Goal: Information Seeking & Learning: Learn about a topic

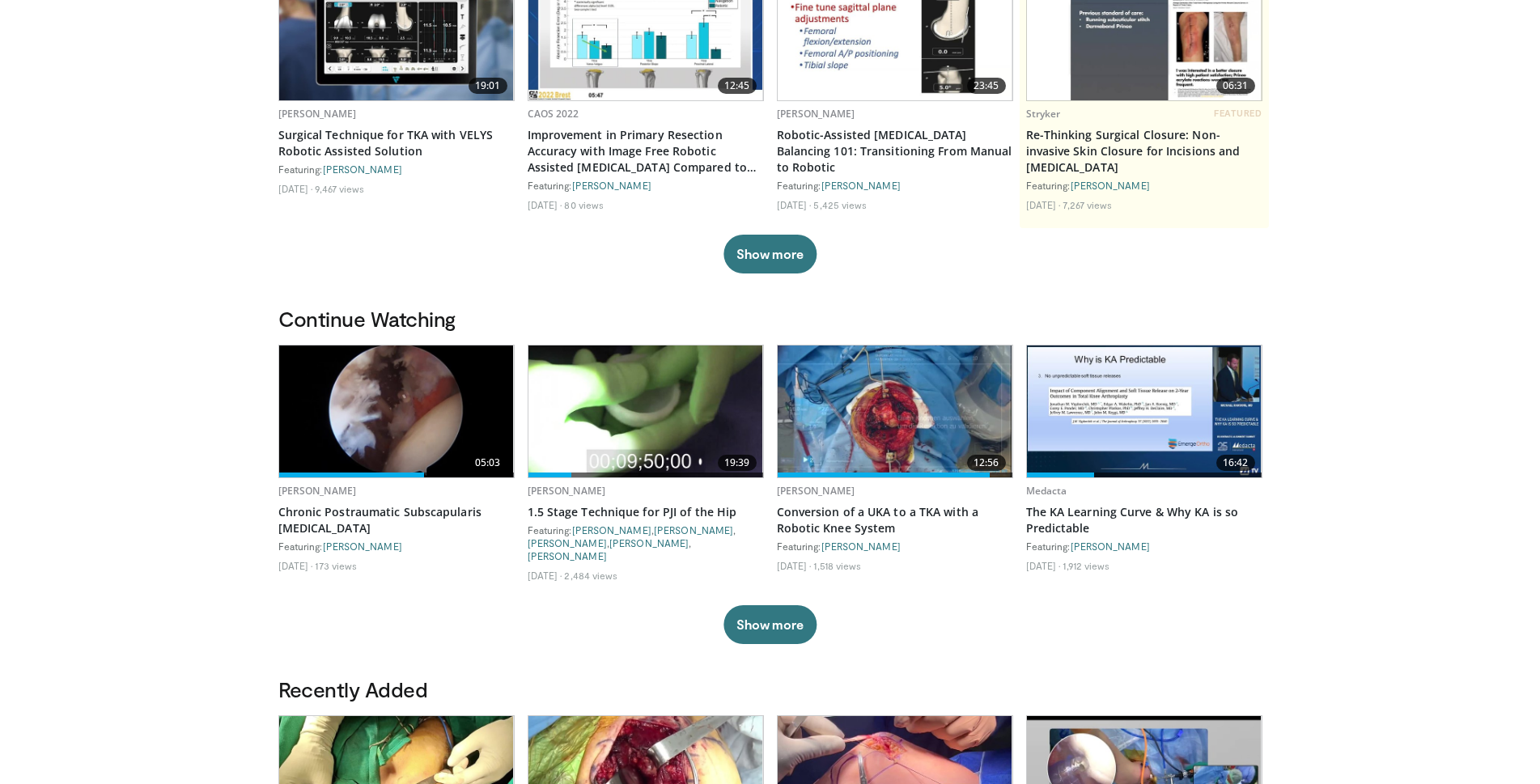
scroll to position [235, 0]
click at [847, 511] on link "Conversion of a UKA to a TKA with a Robotic Knee System" at bounding box center [894, 520] width 236 height 32
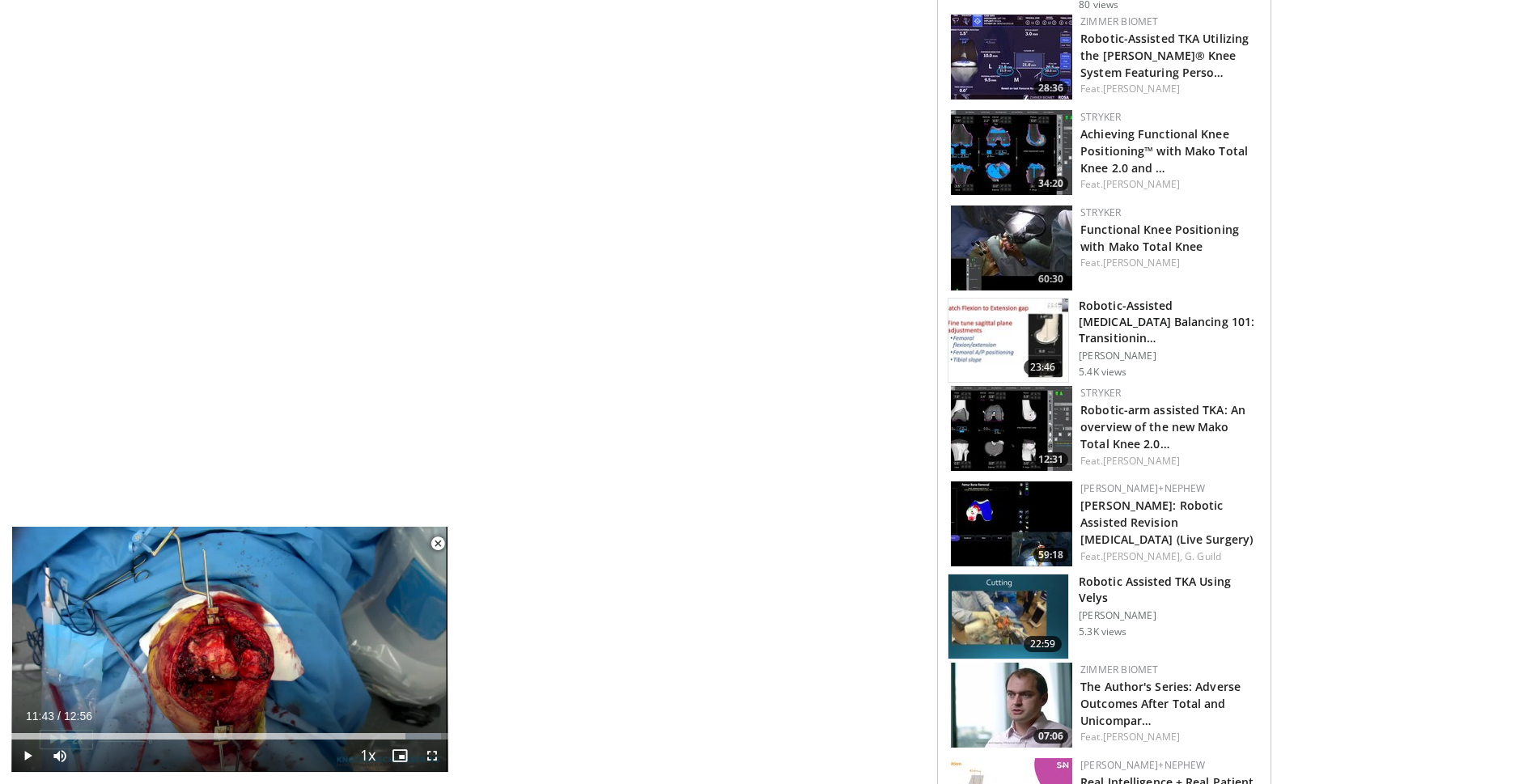
scroll to position [1645, 0]
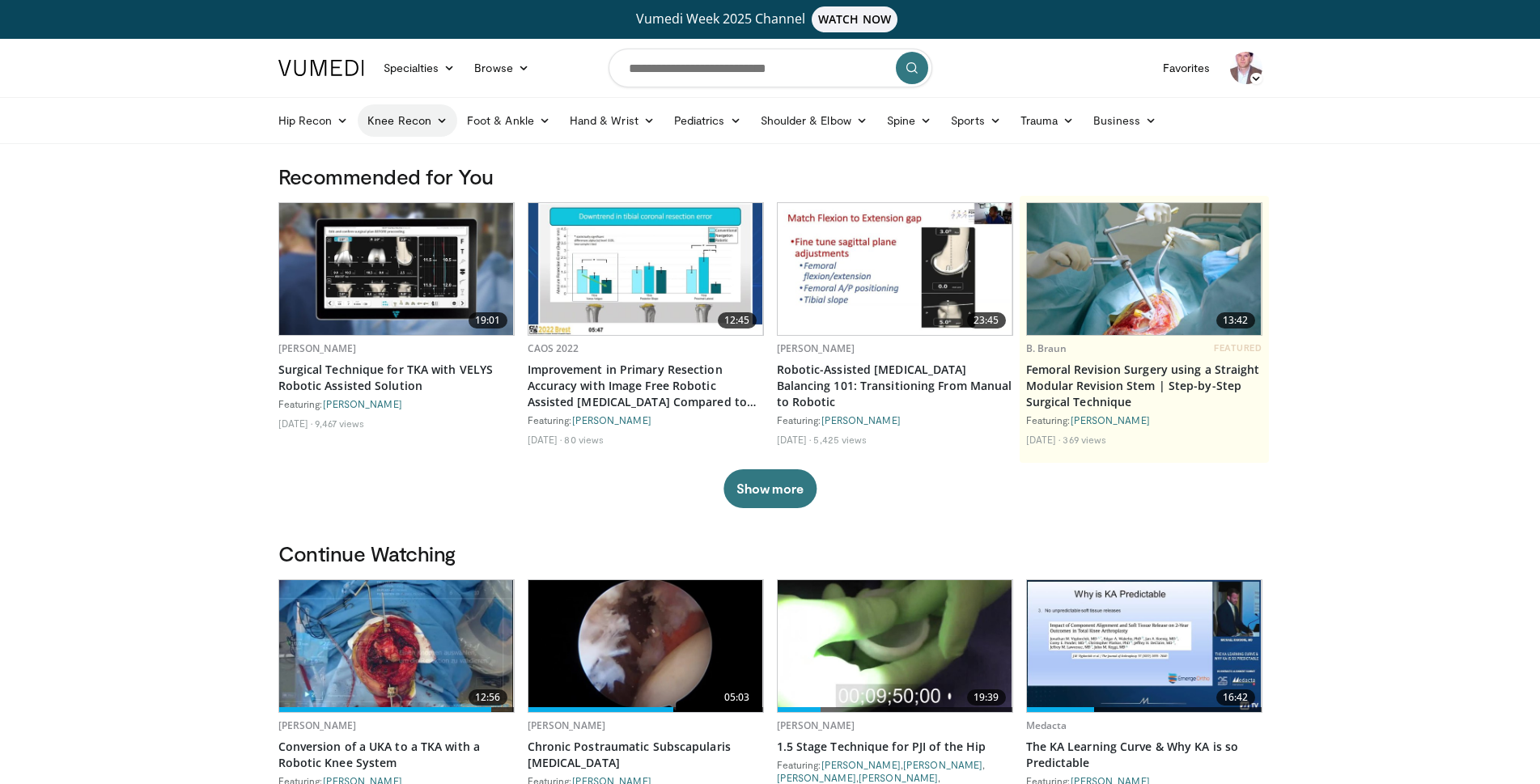
click at [389, 116] on link "Knee Recon" at bounding box center [407, 120] width 100 height 32
click at [399, 180] on link "Revision Knee Arthroplasty" at bounding box center [455, 184] width 193 height 26
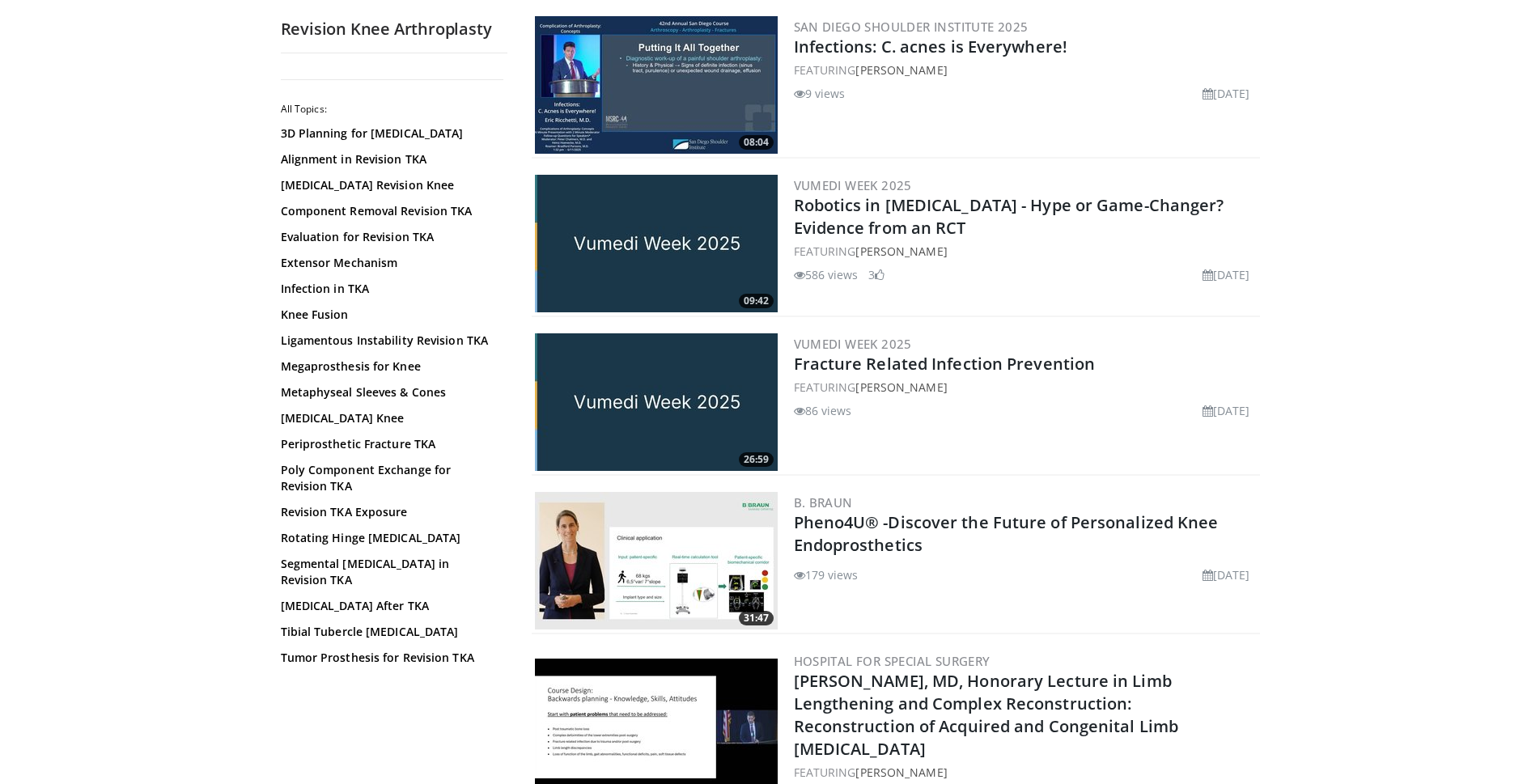
scroll to position [2116, 0]
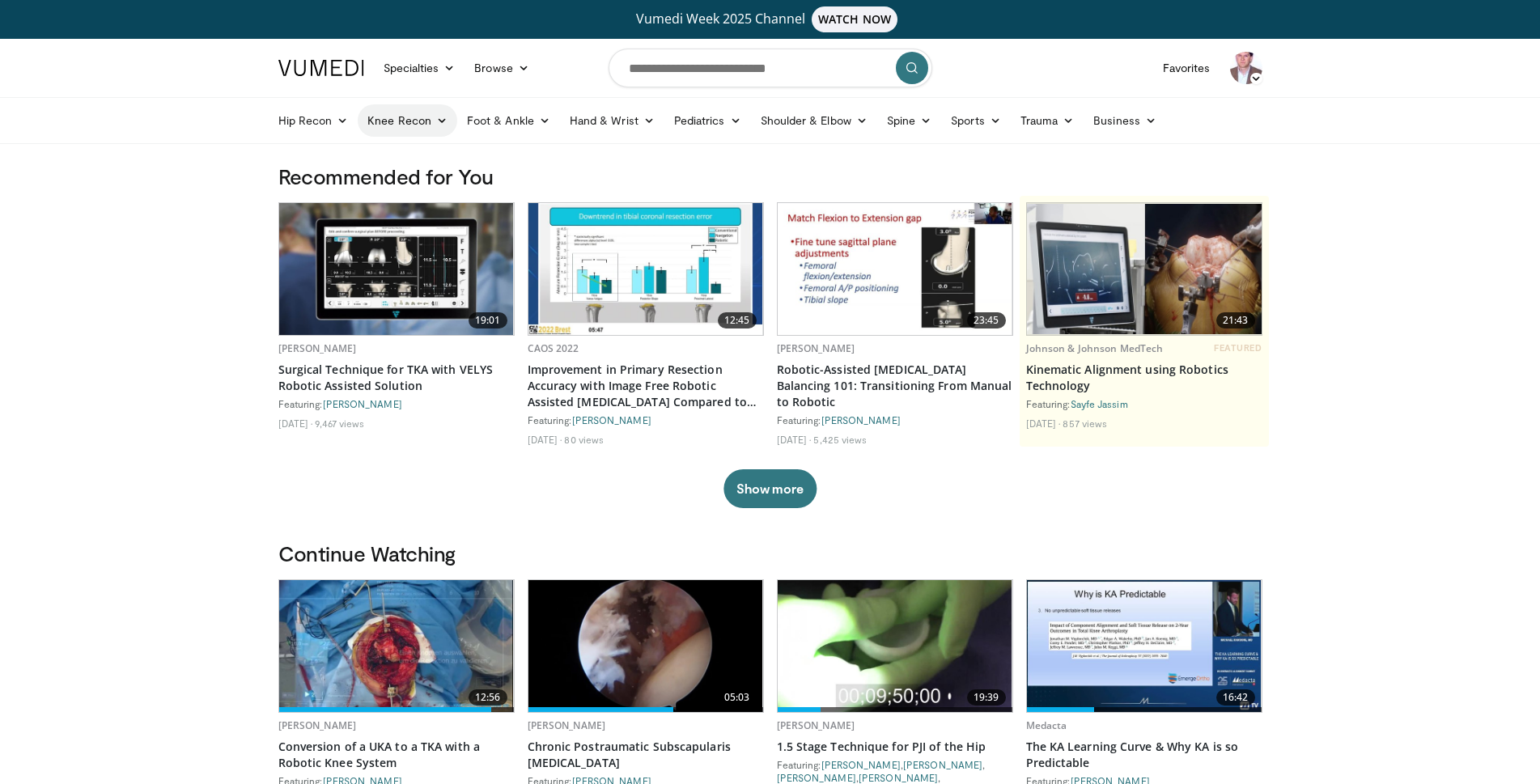
click at [420, 114] on link "Knee Recon" at bounding box center [407, 120] width 100 height 32
click at [419, 160] on link "Knee Arthroplasty" at bounding box center [455, 158] width 193 height 26
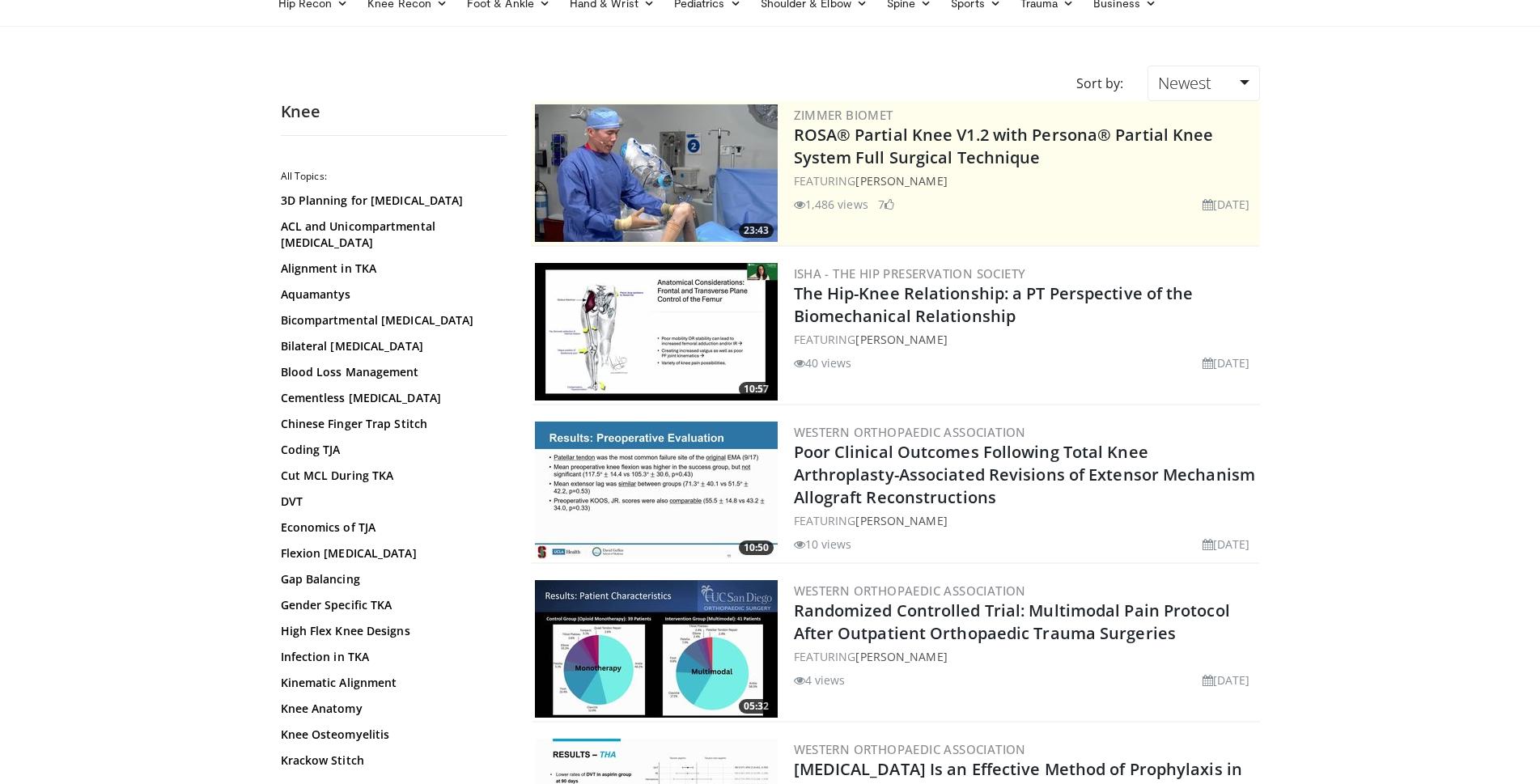
scroll to position [185, 0]
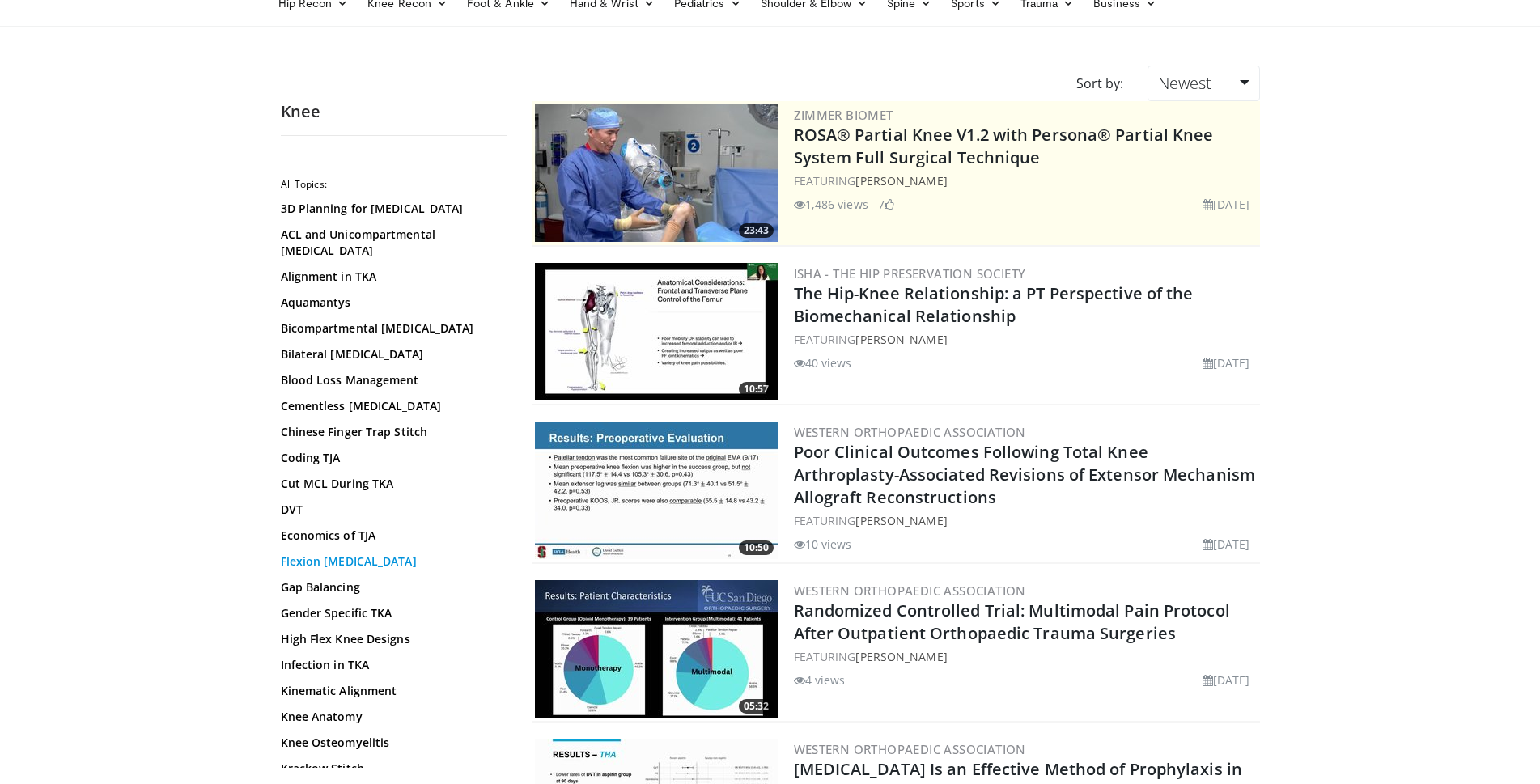
click at [285, 559] on link "Flexion [MEDICAL_DATA]" at bounding box center [390, 562] width 218 height 16
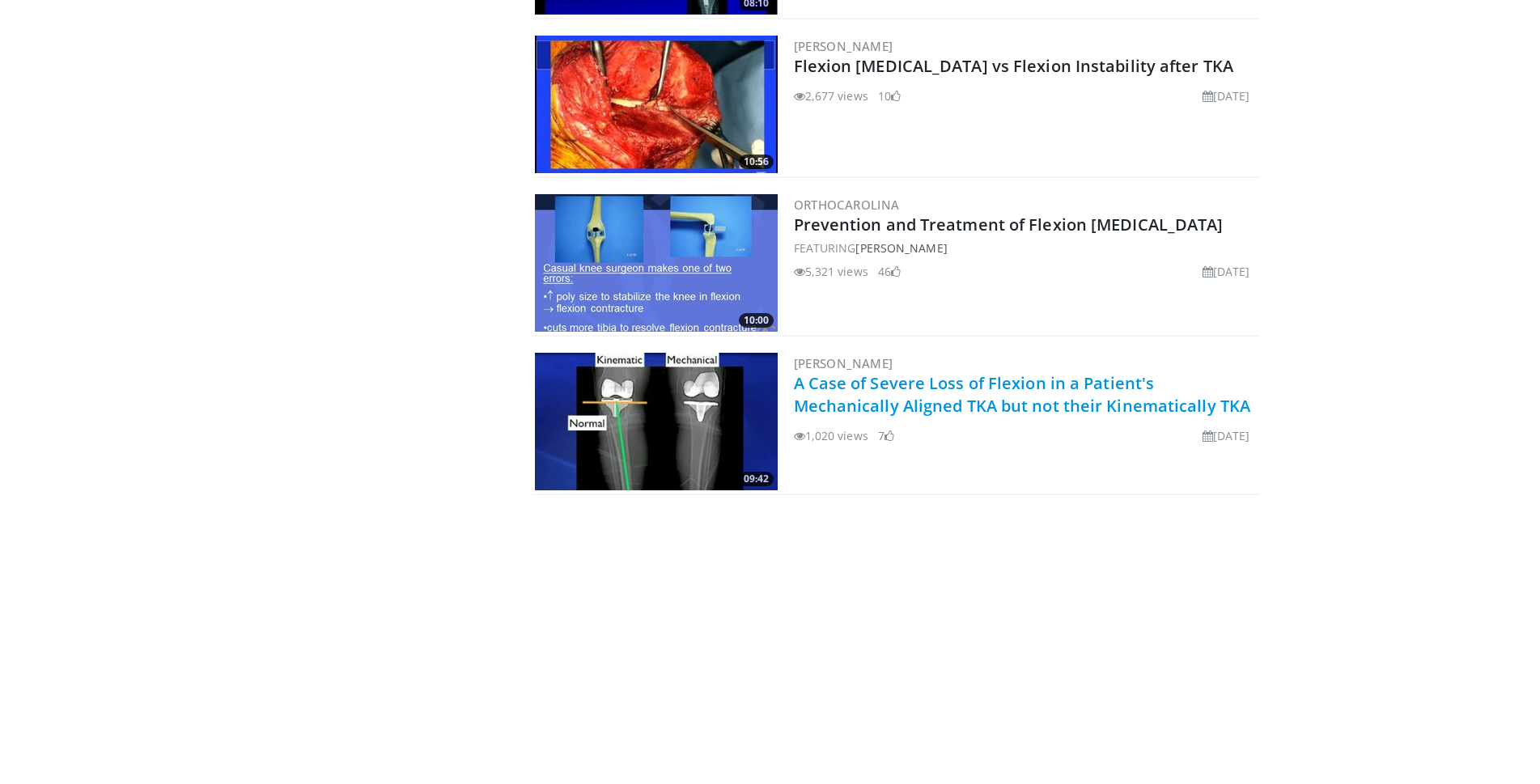
scroll to position [2466, 0]
click at [867, 399] on link "A Case of Severe Loss of Flexion in a Patient's Mechanically Aligned TKA but no…" at bounding box center [1022, 394] width 457 height 44
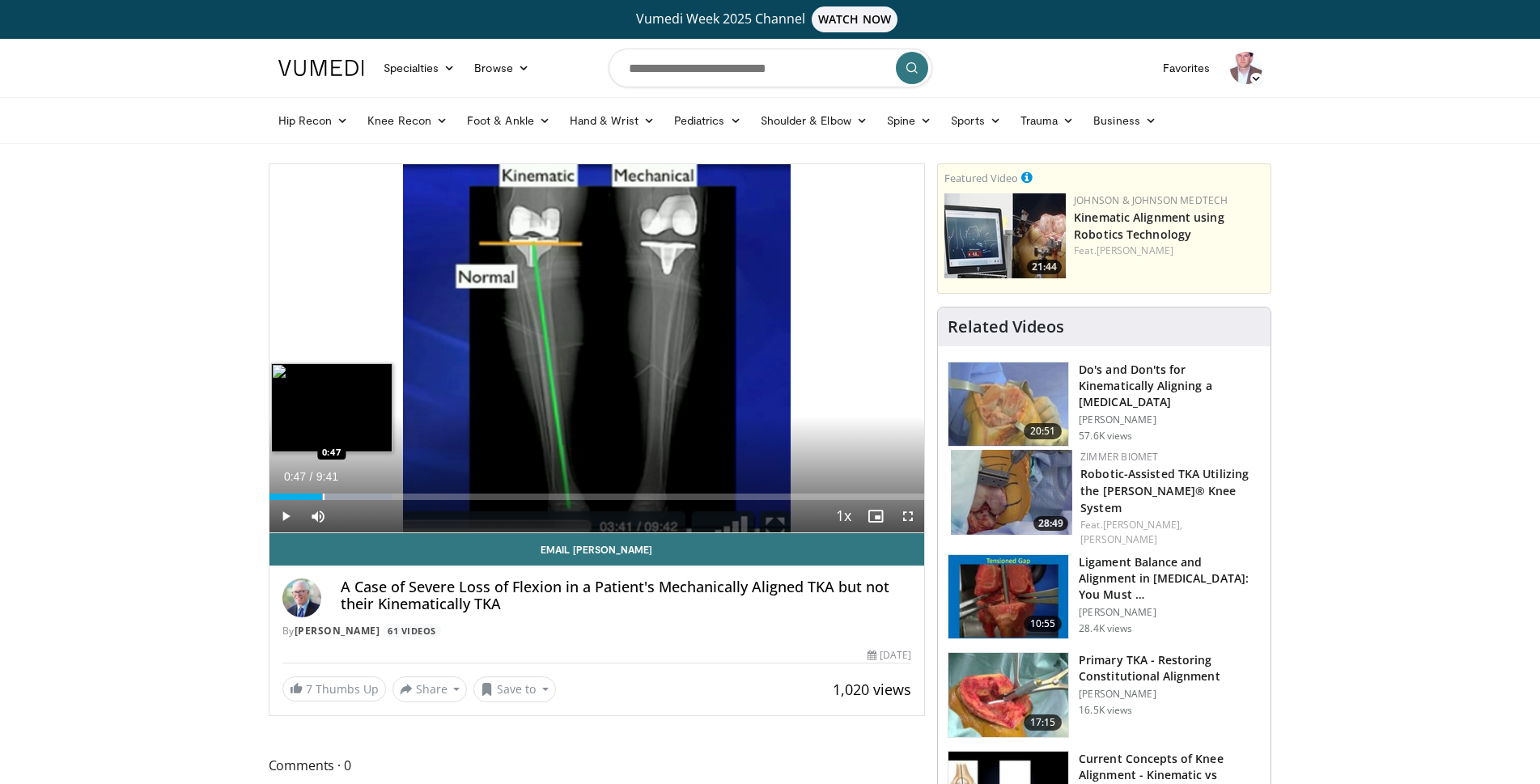
click at [323, 497] on div "Loaded : 18.86% 0:46 0:47" at bounding box center [597, 497] width 656 height 7
click at [329, 497] on div "Progress Bar" at bounding box center [329, 497] width 2 height 7
